Goal: Task Accomplishment & Management: Use online tool/utility

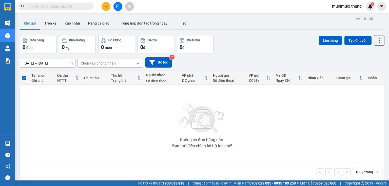
click at [86, 8] on input "text" at bounding box center [58, 7] width 60 height 6
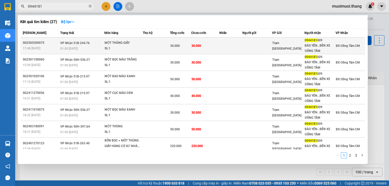
type input "0944181"
click at [198, 48] on td "30.000" at bounding box center [205, 45] width 28 height 17
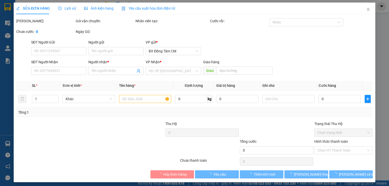
type input "0944181009"
type input "BẢO YẾN...BẾN XE ĐỒNG TÂM"
type input "30.000"
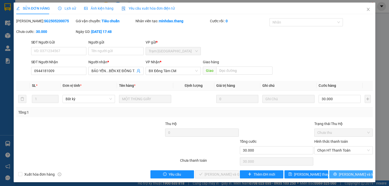
click at [332, 175] on button "[PERSON_NAME] và In" at bounding box center [351, 174] width 44 height 8
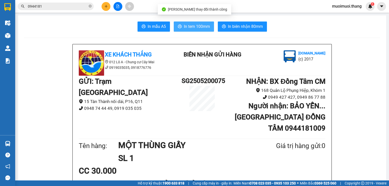
click at [202, 29] on span "In tem 100mm" at bounding box center [197, 26] width 26 height 6
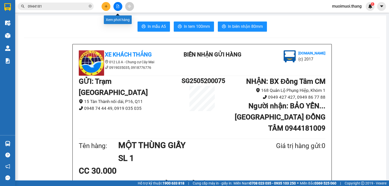
click at [118, 5] on icon "file-add" at bounding box center [118, 7] width 4 height 4
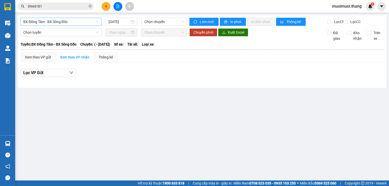
click at [55, 22] on span "BX Đồng Tâm - BX Sông Đốc" at bounding box center [60, 22] width 75 height 8
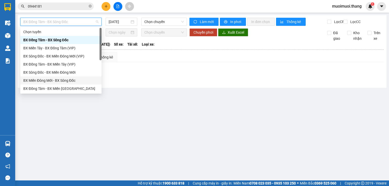
scroll to position [41, 0]
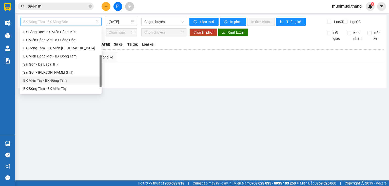
click at [49, 80] on div "BX Miền Tây - BX Đồng Tâm" at bounding box center [60, 81] width 75 height 6
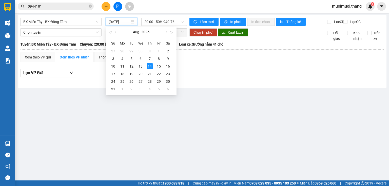
click at [118, 23] on input "[DATE]" at bounding box center [119, 22] width 21 height 6
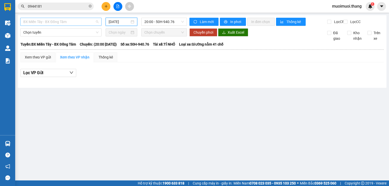
click at [70, 24] on span "BX Miền Tây - BX Đồng Tâm" at bounding box center [60, 22] width 75 height 8
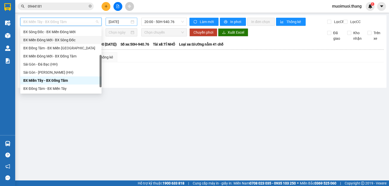
click at [127, 19] on input "[DATE]" at bounding box center [119, 22] width 21 height 6
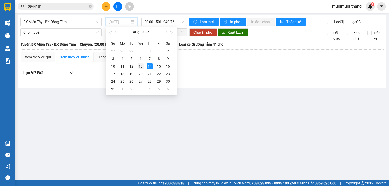
click at [140, 66] on div "13" at bounding box center [141, 66] width 6 height 6
type input "[DATE]"
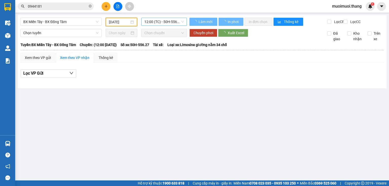
click at [155, 25] on span "12:00 (TC) - 50H-556.27 - (Đã hủy)" at bounding box center [164, 22] width 40 height 8
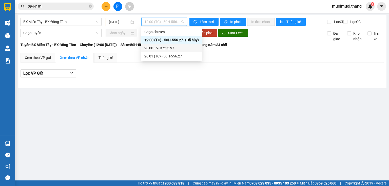
click at [153, 48] on div "20:00 - 51B-215.97" at bounding box center [171, 48] width 54 height 6
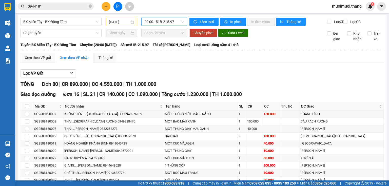
scroll to position [657, 0]
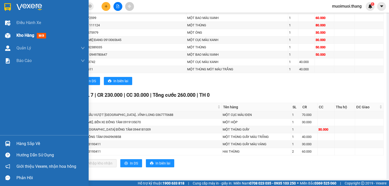
click at [8, 35] on img at bounding box center [7, 35] width 5 height 5
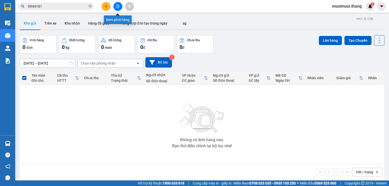
click at [121, 8] on button at bounding box center [117, 6] width 9 height 9
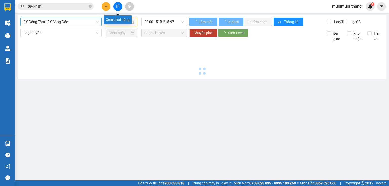
type input "[DATE]"
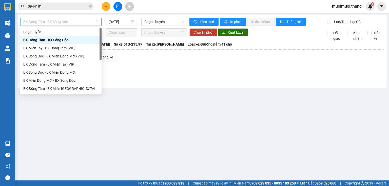
click at [60, 24] on span "BX Đồng Tâm - BX Sông Đốc" at bounding box center [60, 22] width 75 height 8
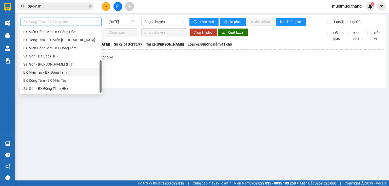
click at [41, 72] on div "BX Miền Tây - BX Đồng Tâm" at bounding box center [60, 73] width 75 height 6
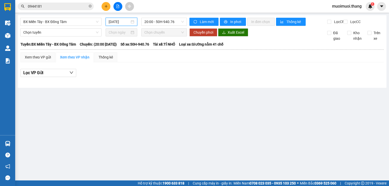
click at [126, 20] on input "[DATE]" at bounding box center [119, 22] width 21 height 6
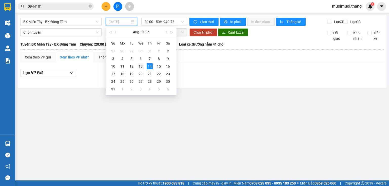
click at [141, 68] on div "13" at bounding box center [141, 66] width 6 height 6
type input "[DATE]"
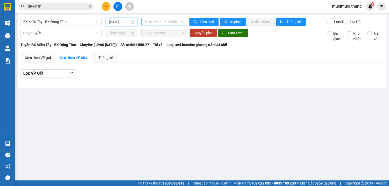
click at [151, 24] on span "12:00 (TC) - 50H-556.27 - (Đã hủy)" at bounding box center [164, 22] width 40 height 8
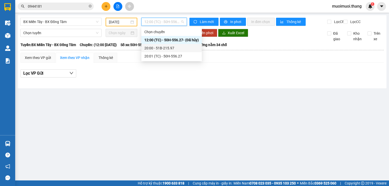
click at [158, 50] on div "20:00 - 51B-215.97" at bounding box center [171, 48] width 54 height 6
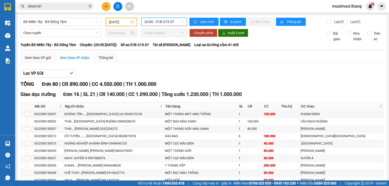
scroll to position [657, 0]
